Goal: Check status: Check status

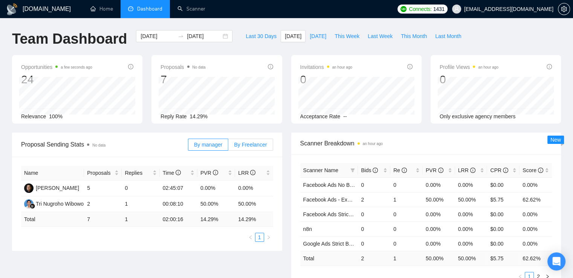
click at [252, 142] on span "By Freelancer" at bounding box center [250, 145] width 33 height 6
click at [228, 147] on input "By Freelancer" at bounding box center [228, 147] width 0 height 0
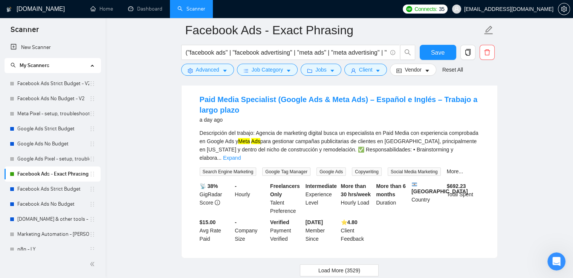
scroll to position [1650, 0]
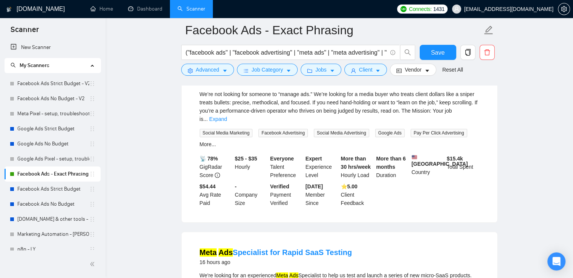
scroll to position [476, 0]
